Goal: Find specific page/section: Find specific page/section

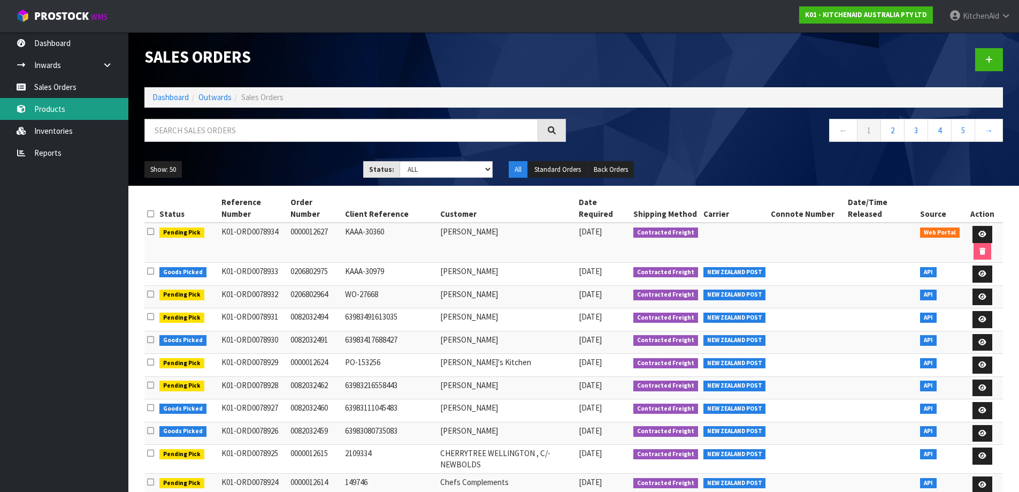
click at [67, 109] on link "Products" at bounding box center [64, 109] width 128 height 22
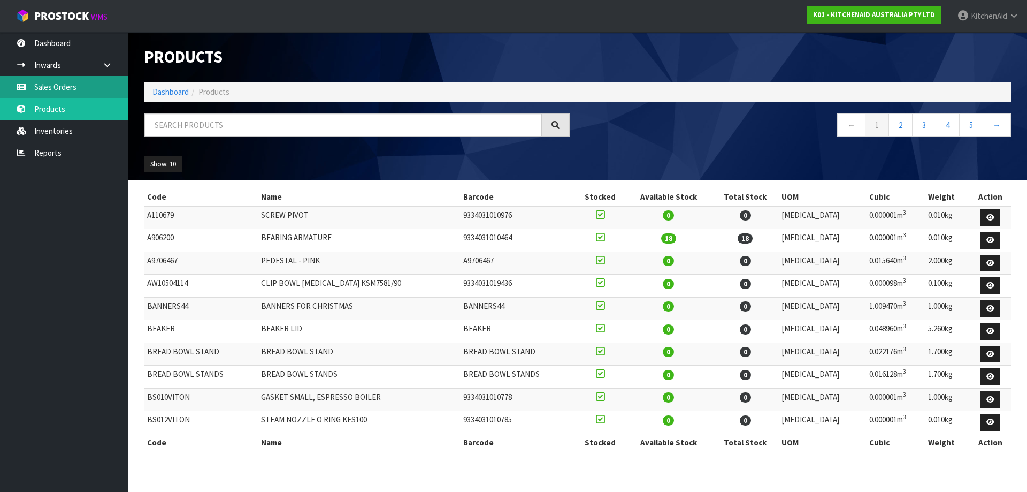
click at [55, 88] on link "Sales Orders" at bounding box center [64, 87] width 128 height 22
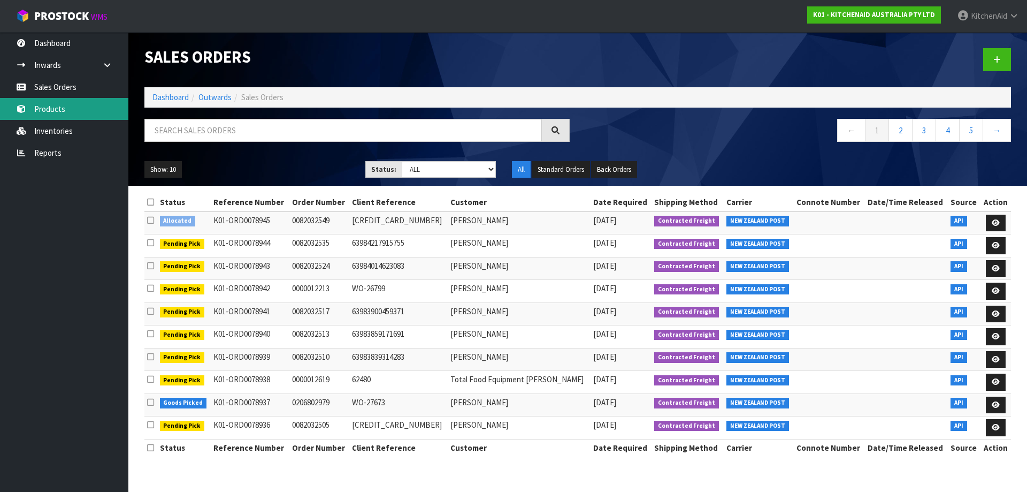
click at [83, 109] on link "Products" at bounding box center [64, 109] width 128 height 22
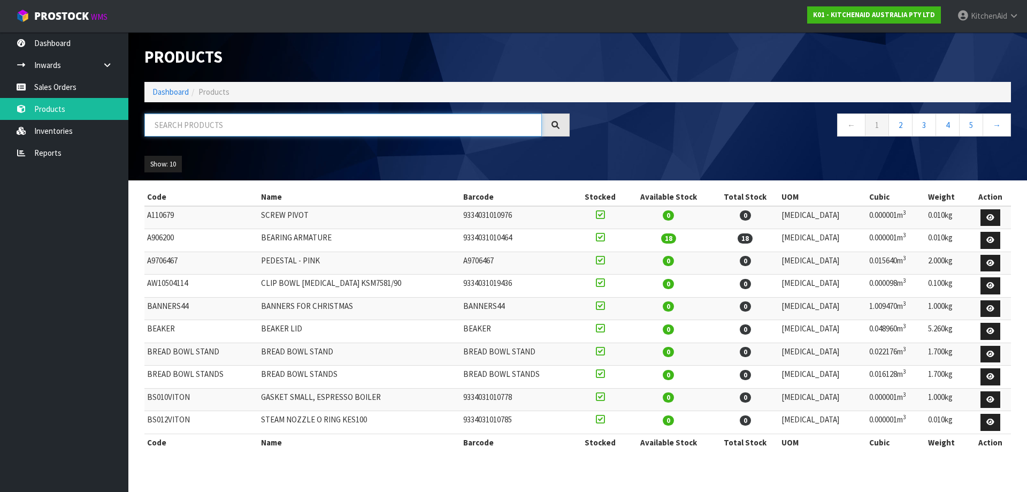
click at [448, 122] on input "text" at bounding box center [342, 124] width 397 height 23
paste input "5KSM45AOB"
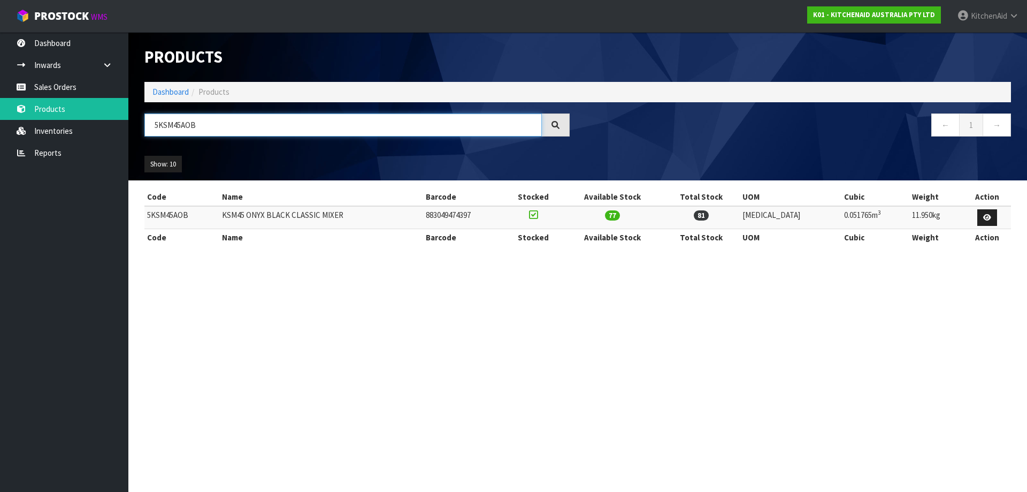
type input "5KSM45AOB"
drag, startPoint x: 504, startPoint y: 217, endPoint x: 448, endPoint y: 218, distance: 56.2
click at [448, 218] on td "883049474397" at bounding box center [463, 217] width 81 height 23
copy td "883049474397"
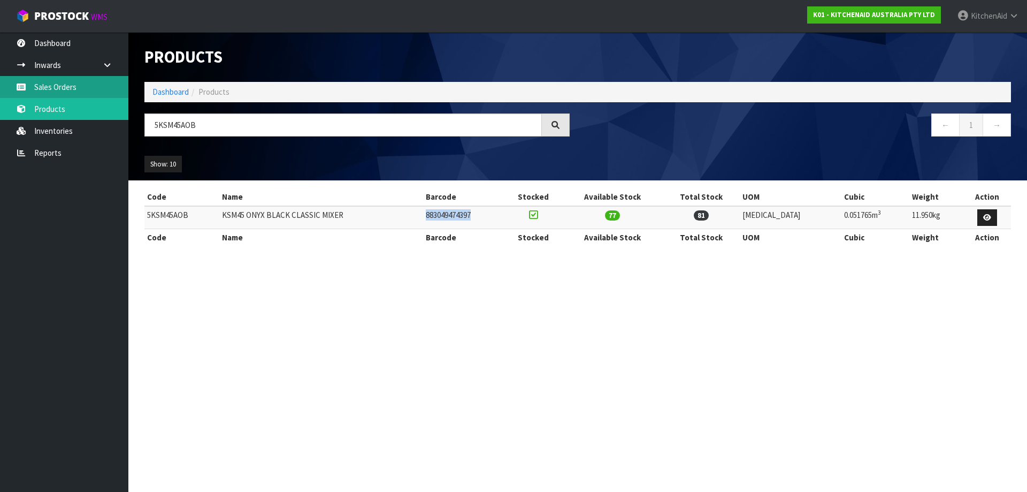
click at [87, 84] on link "Sales Orders" at bounding box center [64, 87] width 128 height 22
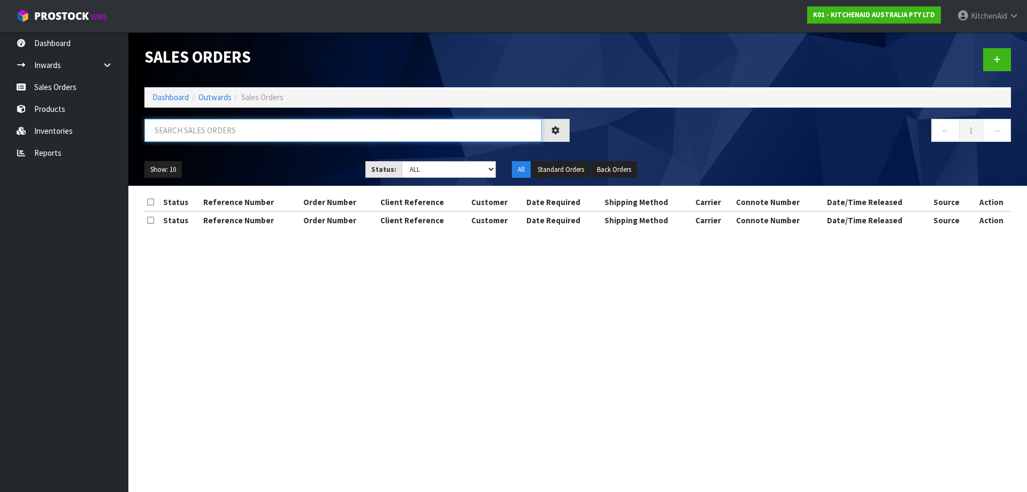
click at [236, 126] on input "text" at bounding box center [342, 130] width 397 height 23
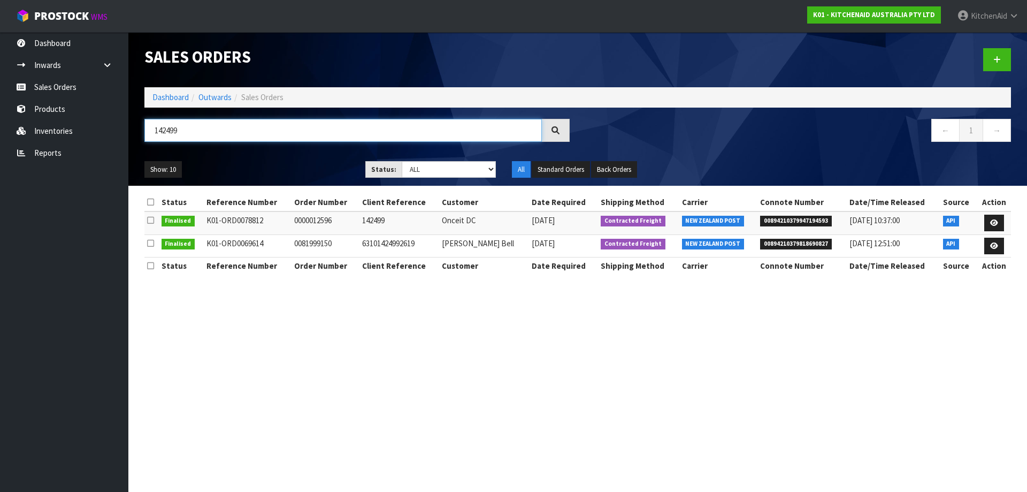
type input "142499"
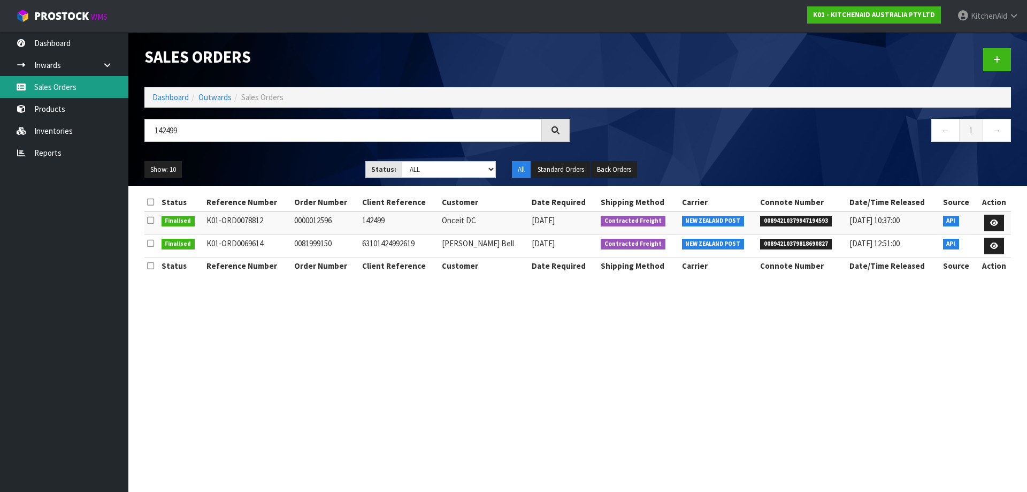
click at [103, 91] on link "Sales Orders" at bounding box center [64, 87] width 128 height 22
